Goal: Communication & Community: Answer question/provide support

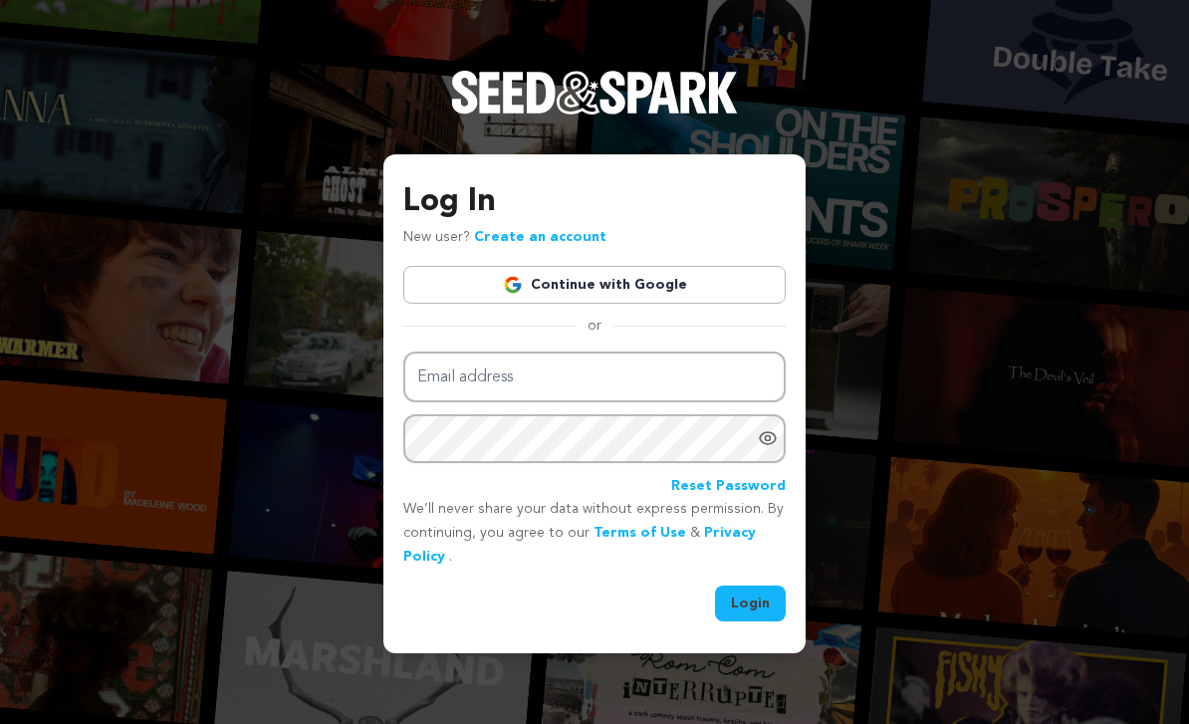
scroll to position [64, 0]
click at [752, 266] on link "Continue with Google" at bounding box center [594, 285] width 382 height 38
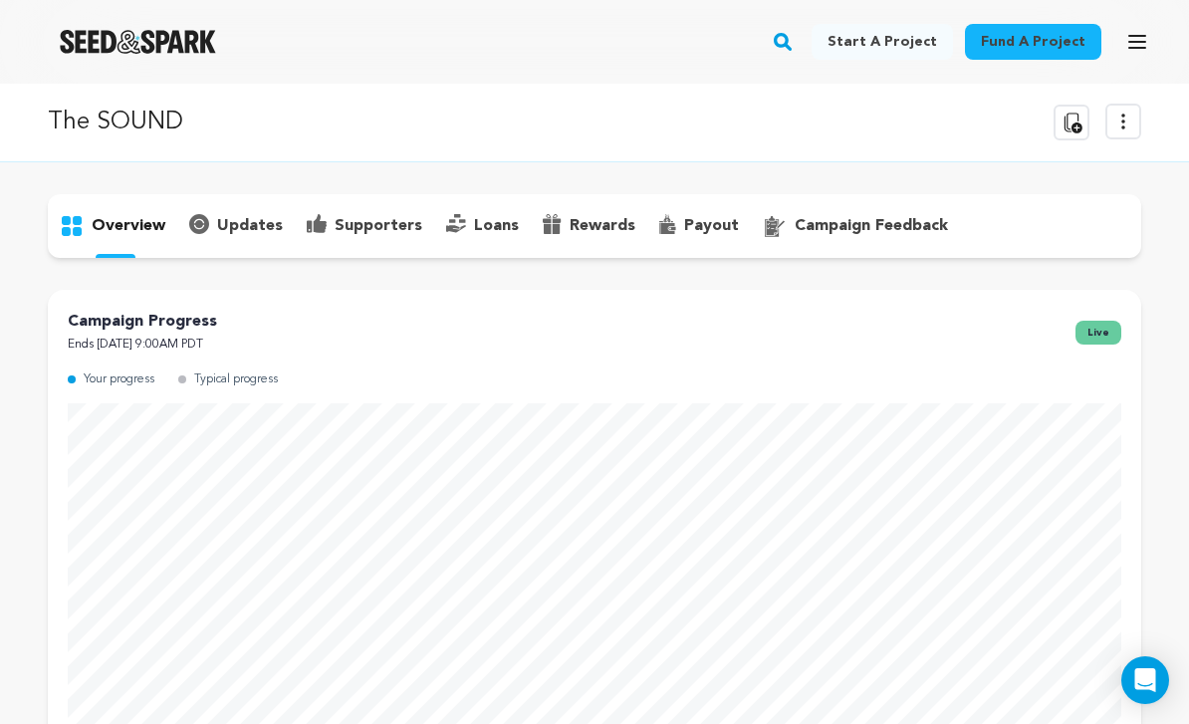
click at [347, 237] on p "supporters" at bounding box center [379, 226] width 88 height 24
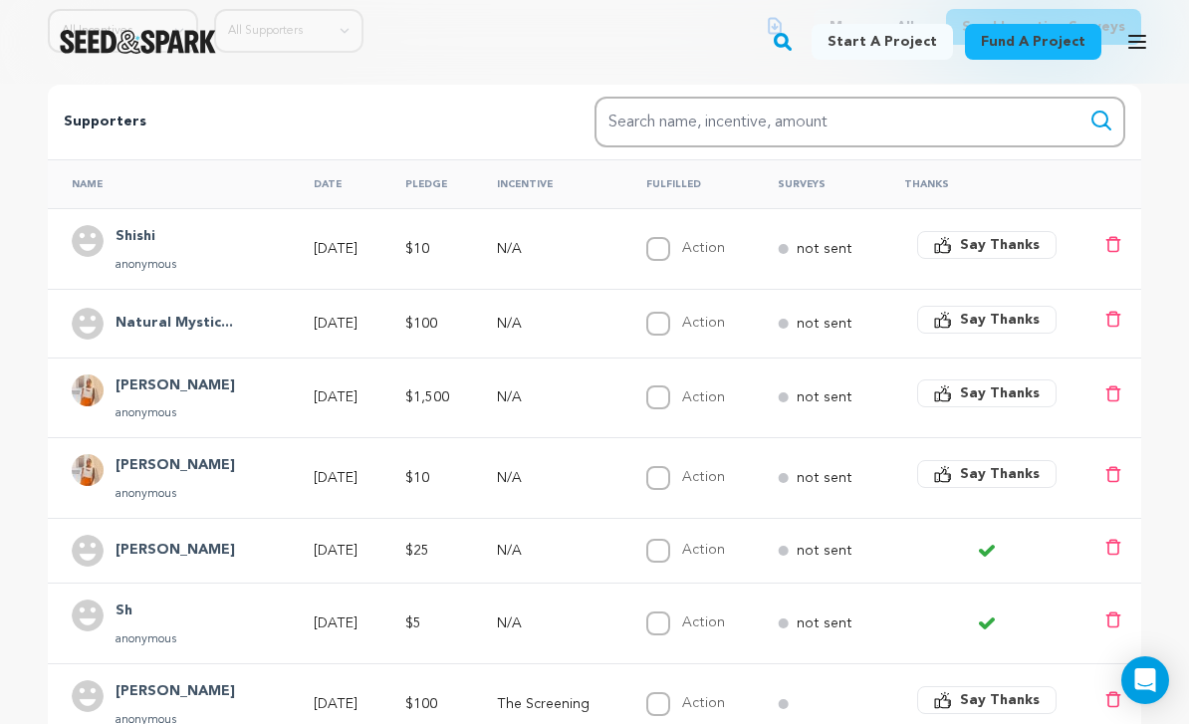
scroll to position [371, 0]
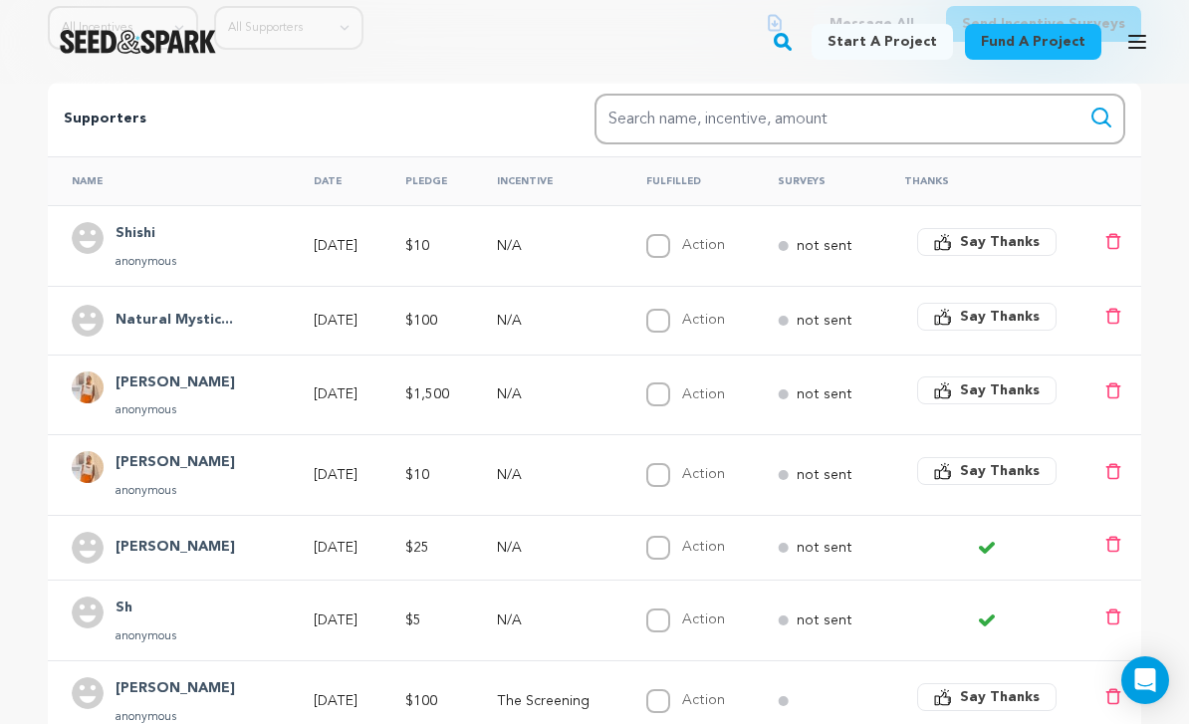
click at [133, 242] on h4 "Shishi" at bounding box center [145, 234] width 61 height 24
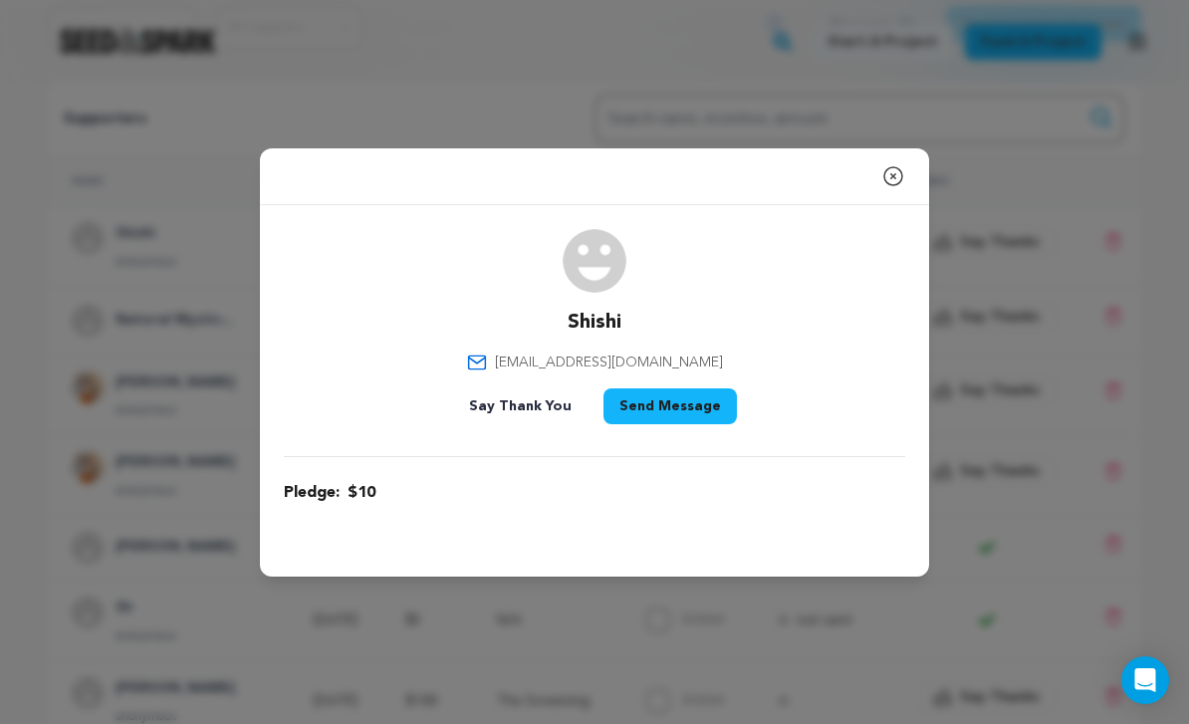
click at [904, 188] on icon "button" at bounding box center [893, 176] width 24 height 24
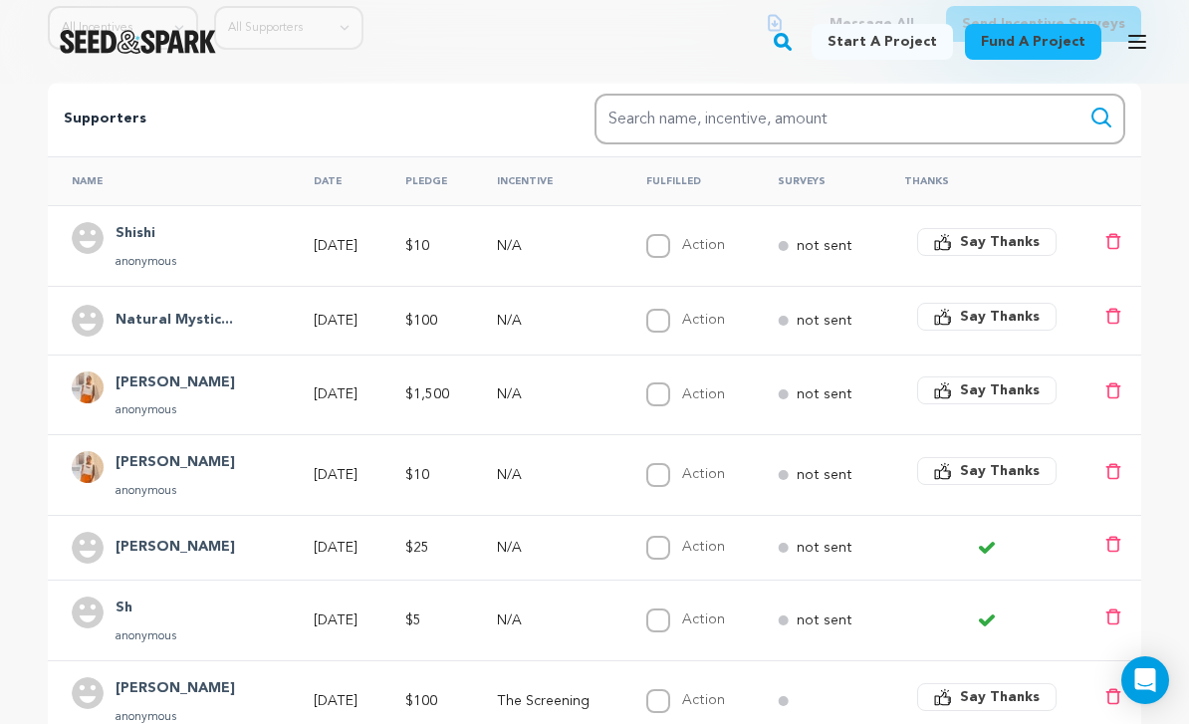
click at [205, 325] on h4 "Natural Mystic..." at bounding box center [173, 321] width 117 height 24
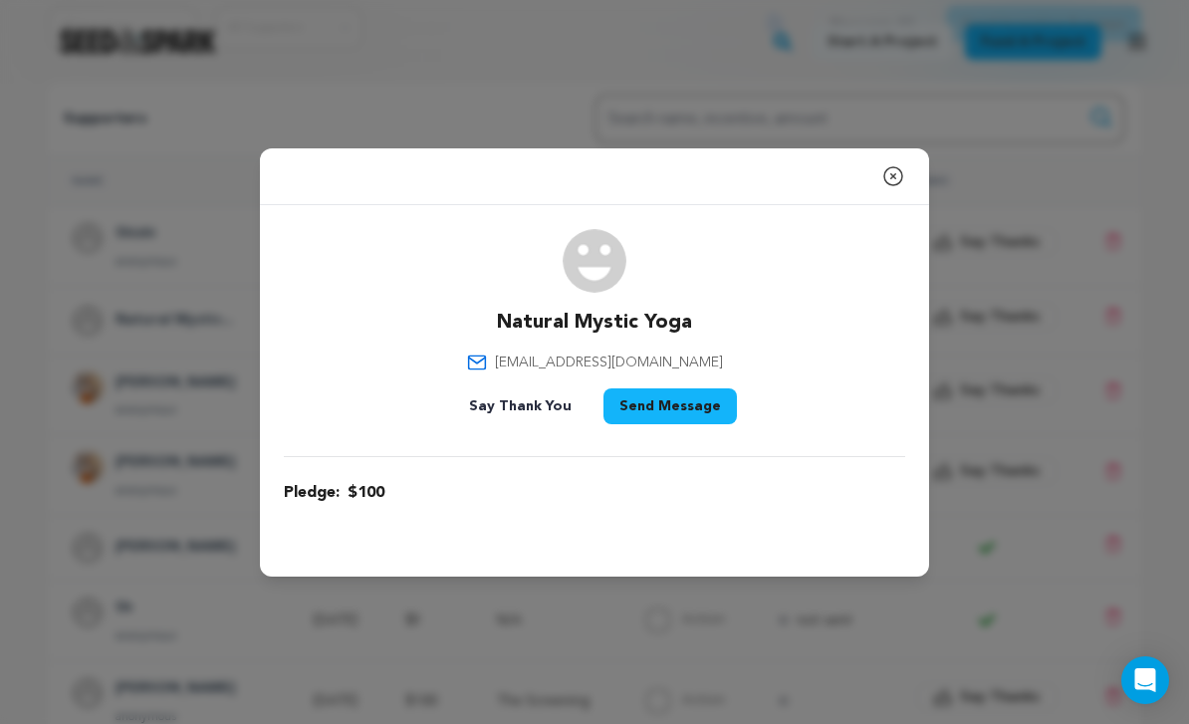
click at [904, 188] on icon "button" at bounding box center [893, 176] width 24 height 24
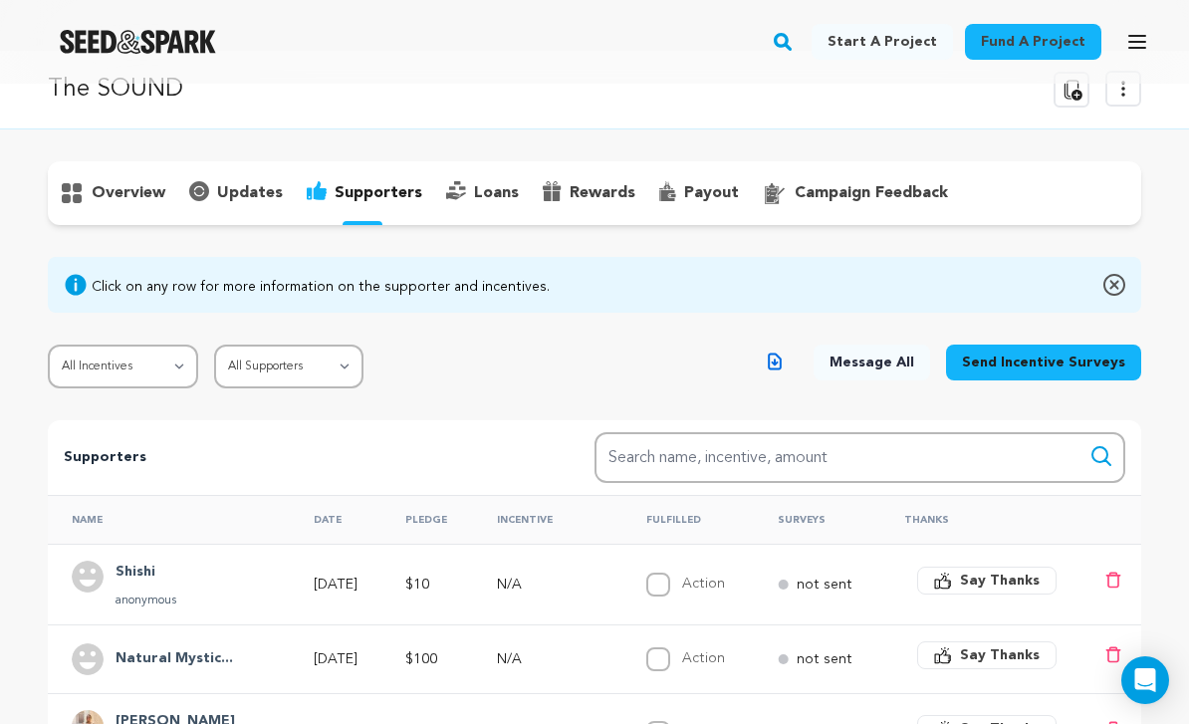
scroll to position [0, 0]
